Goal: Information Seeking & Learning: Find specific page/section

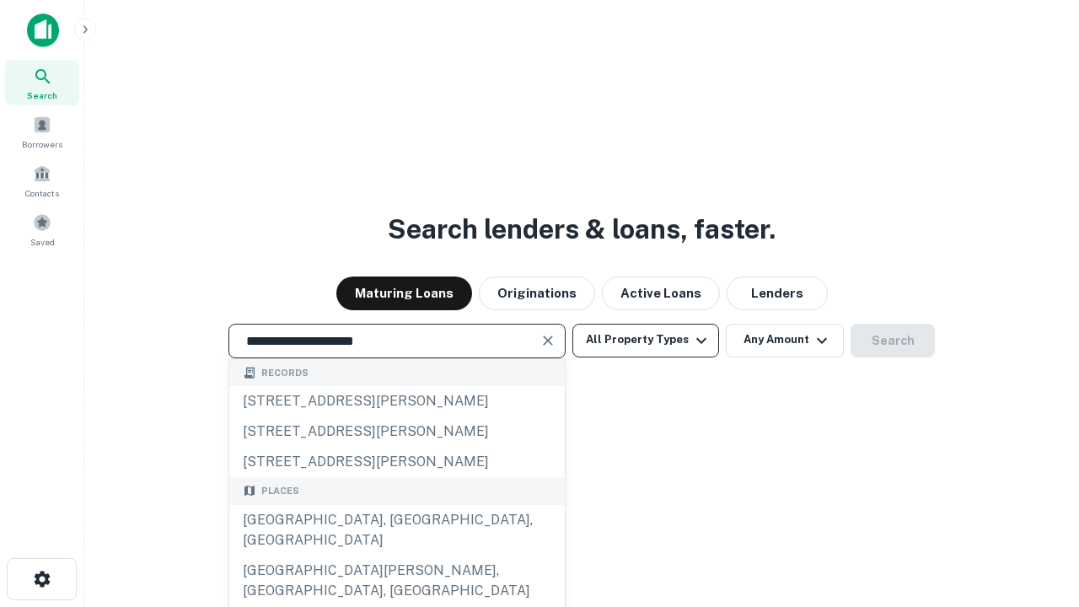
click at [396, 556] on div "[GEOGRAPHIC_DATA], [GEOGRAPHIC_DATA], [GEOGRAPHIC_DATA]" at bounding box center [397, 530] width 336 height 51
click at [646, 340] on button "All Property Types" at bounding box center [646, 341] width 147 height 34
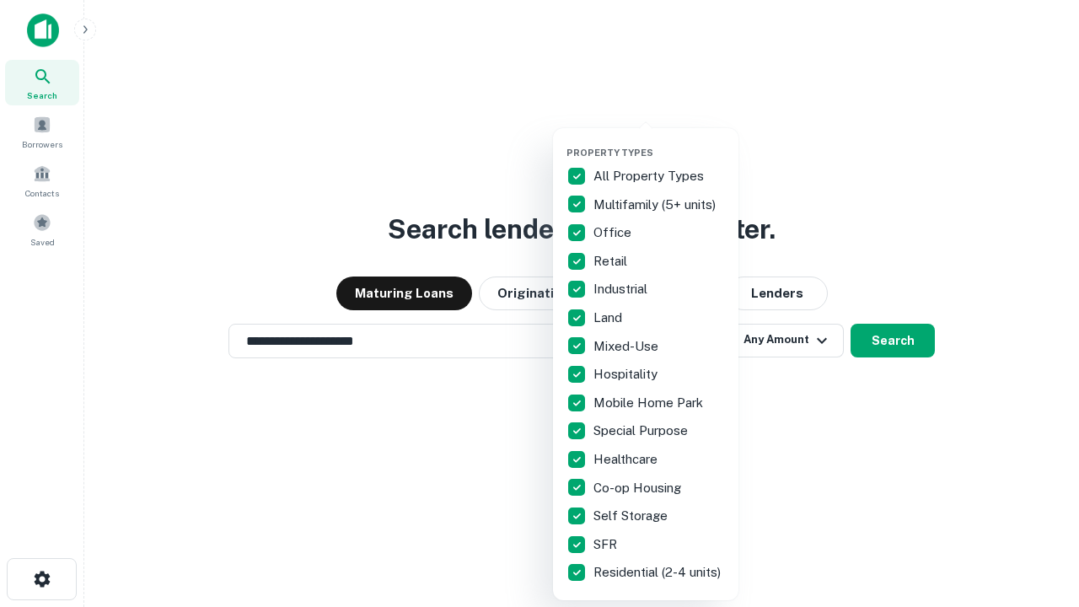
type input "**********"
click at [659, 142] on button "button" at bounding box center [659, 142] width 185 height 1
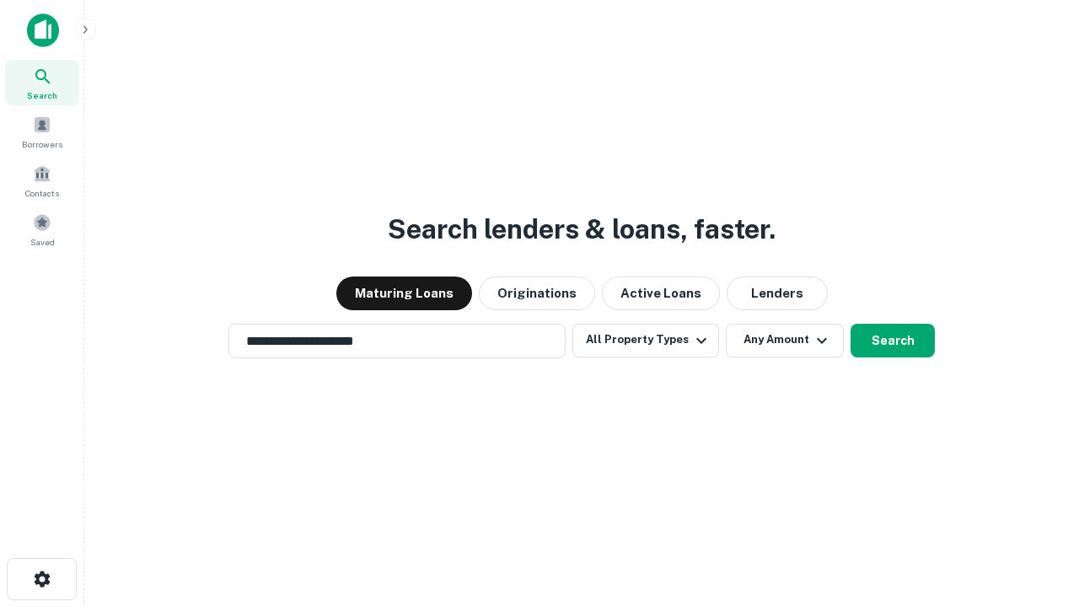
scroll to position [26, 0]
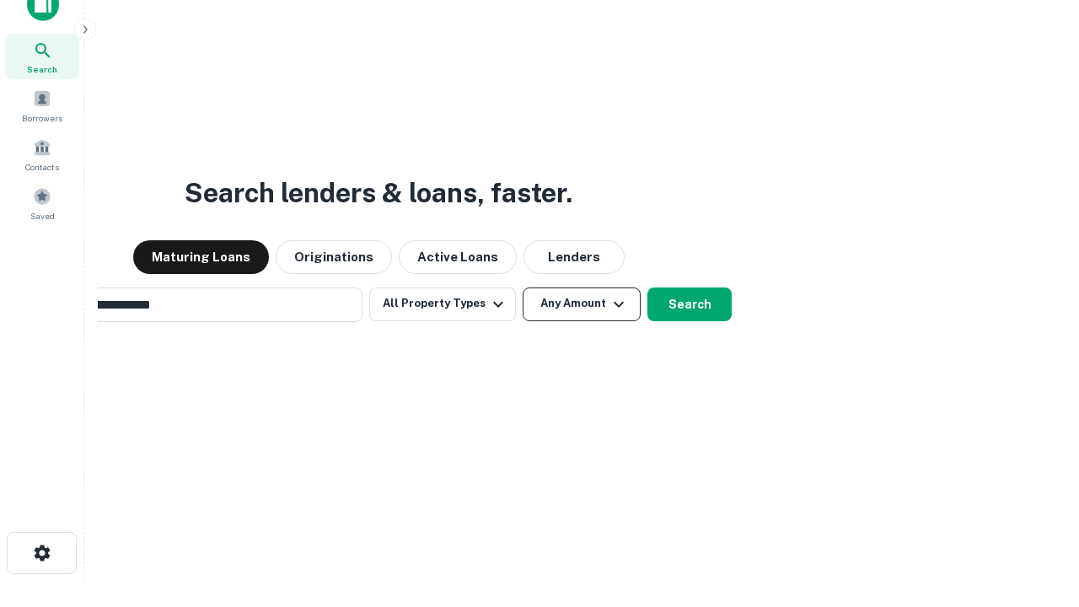
click at [523, 288] on button "Any Amount" at bounding box center [582, 305] width 118 height 34
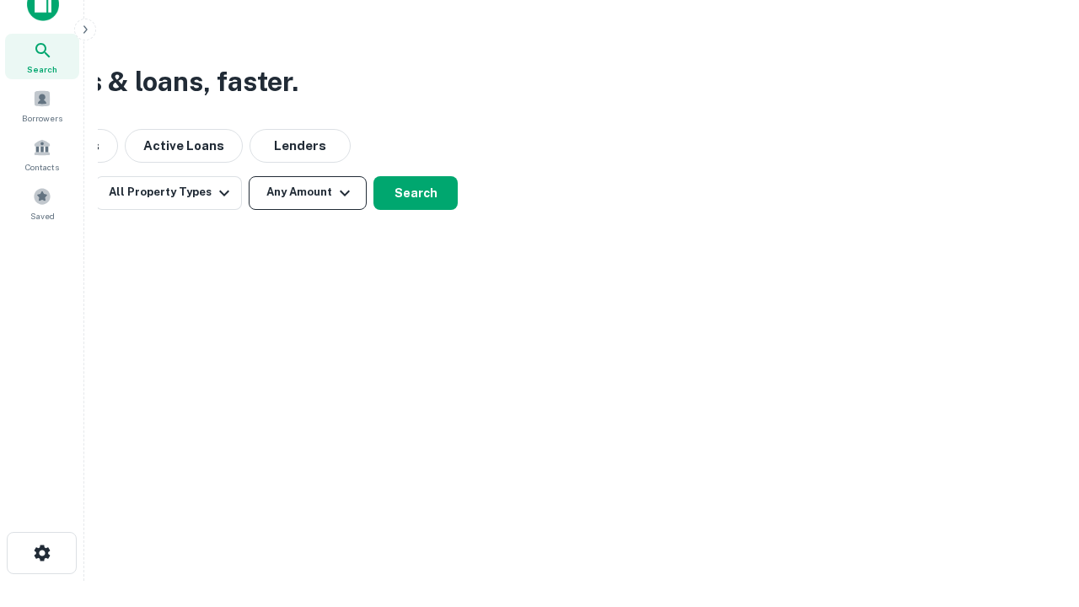
scroll to position [27, 0]
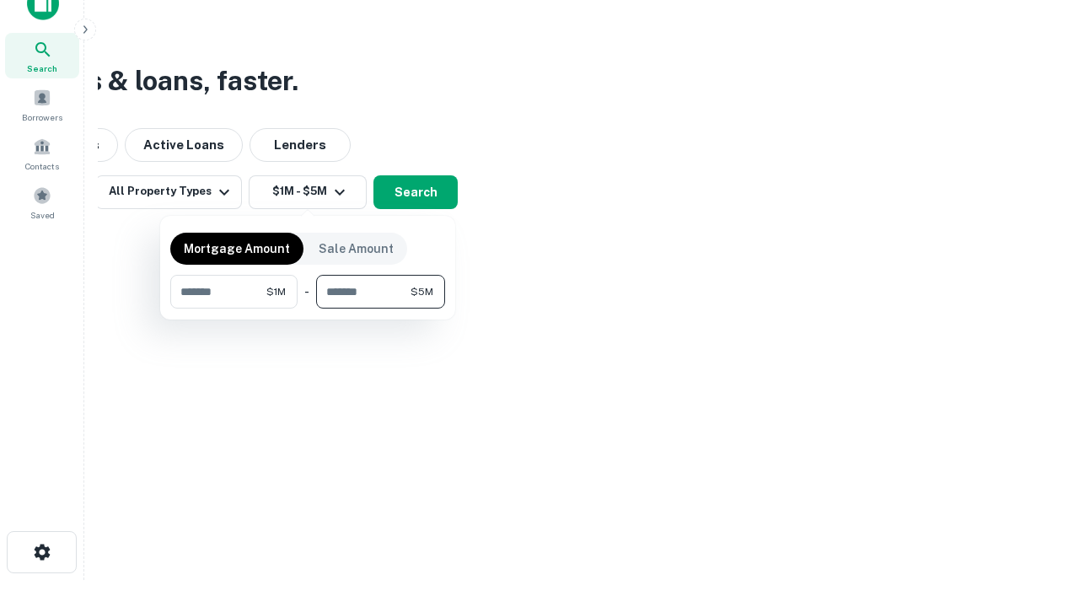
type input "*******"
click at [308, 309] on button "button" at bounding box center [307, 309] width 275 height 1
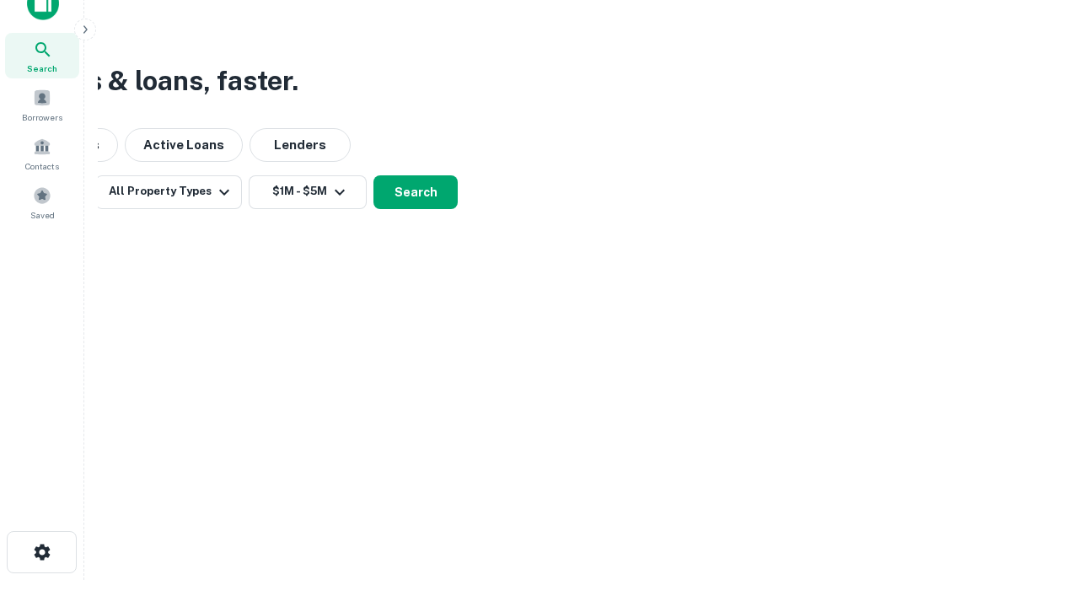
scroll to position [26, 0]
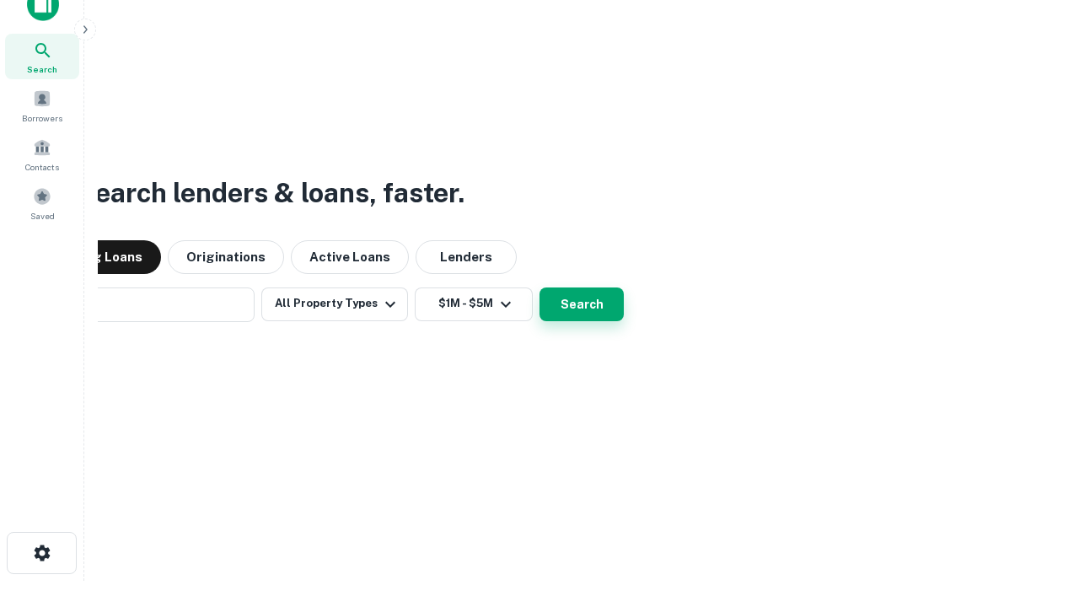
click at [540, 288] on button "Search" at bounding box center [582, 305] width 84 height 34
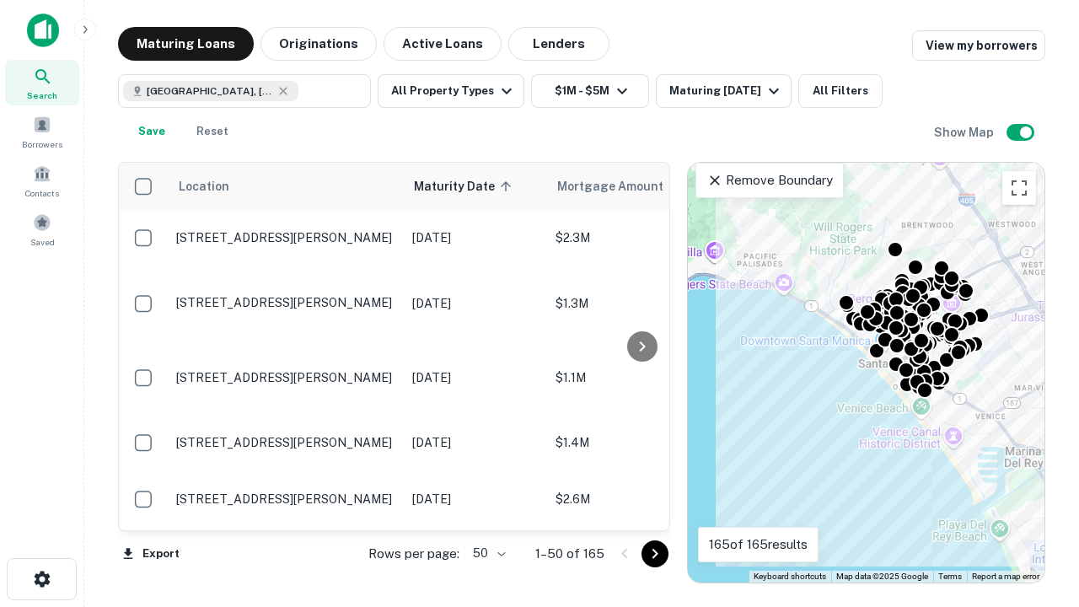
click at [487, 553] on body "Search Borrowers Contacts Saved Maturing Loans Originations Active Loans Lender…" at bounding box center [539, 303] width 1079 height 607
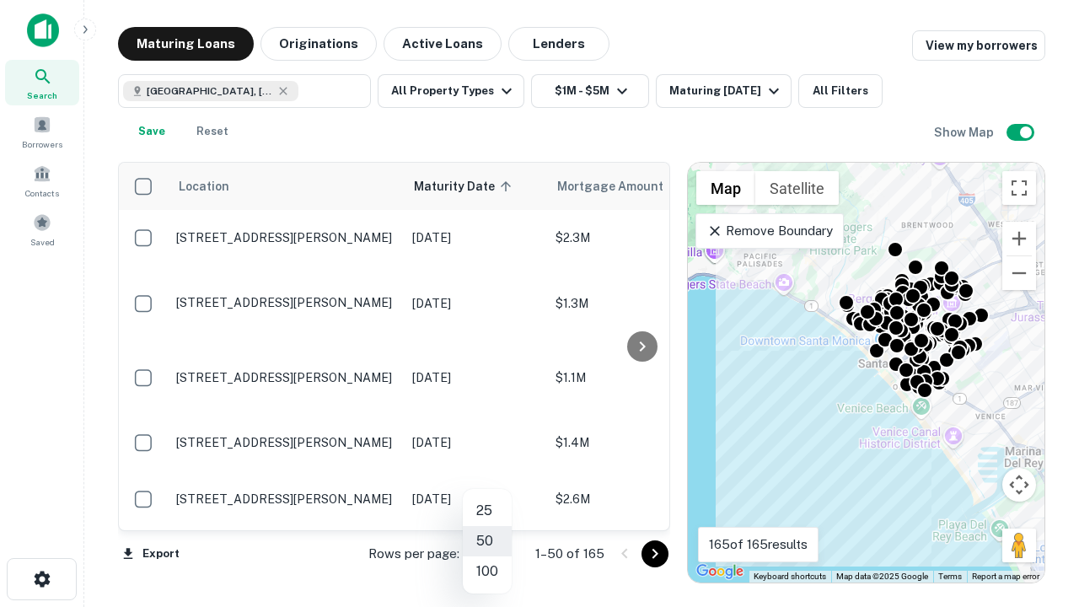
click at [487, 511] on li "25" at bounding box center [487, 511] width 49 height 30
